Goal: Check status: Check status

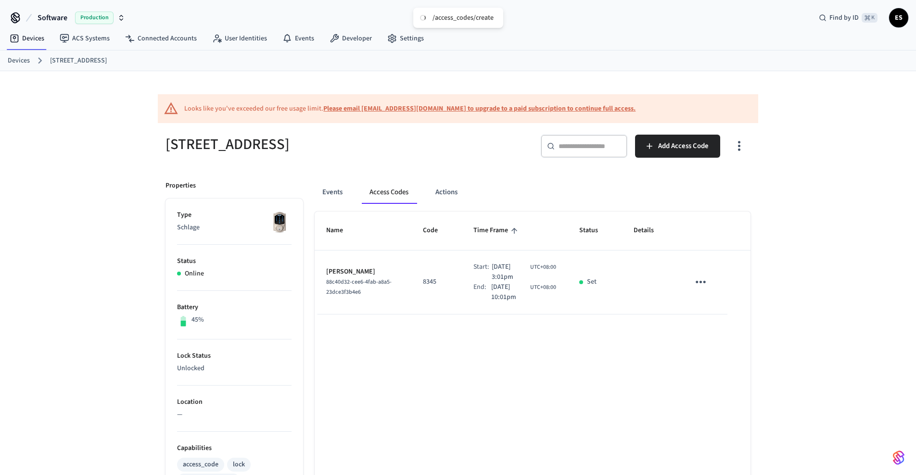
scroll to position [46, 0]
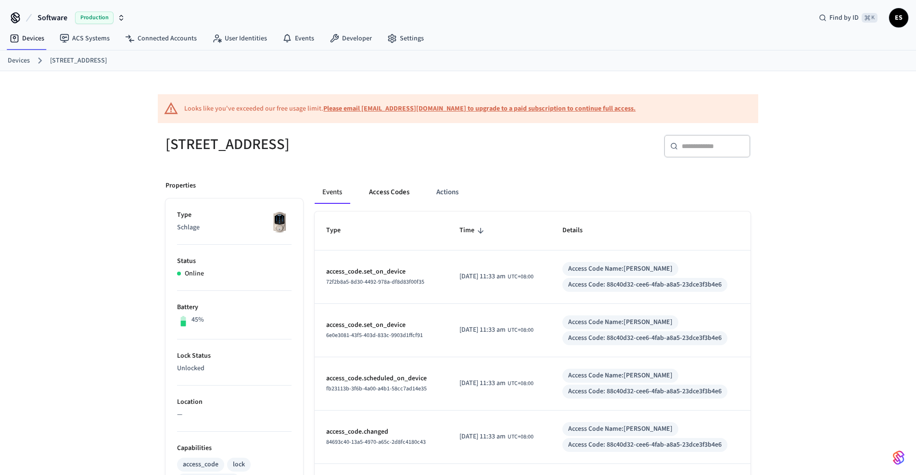
drag, startPoint x: 381, startPoint y: 196, endPoint x: 503, endPoint y: 188, distance: 122.0
click at [381, 196] on button "Access Codes" at bounding box center [389, 192] width 56 height 23
